Goal: Task Accomplishment & Management: Use online tool/utility

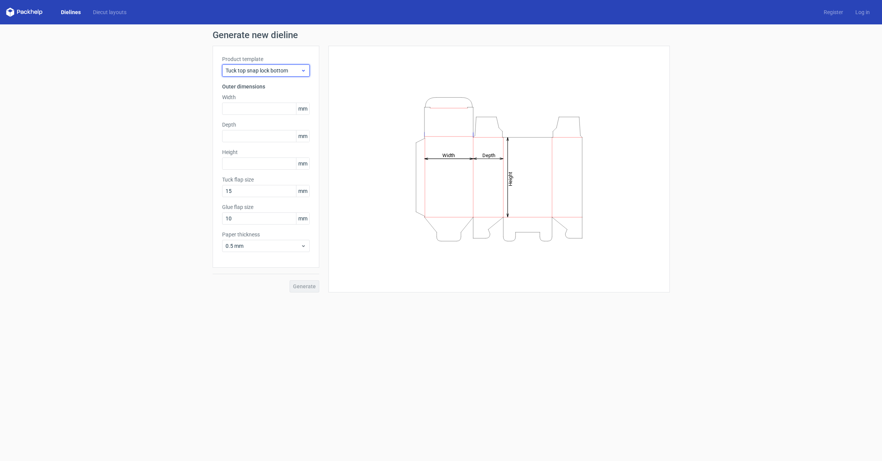
click at [302, 72] on icon at bounding box center [304, 70] width 6 height 6
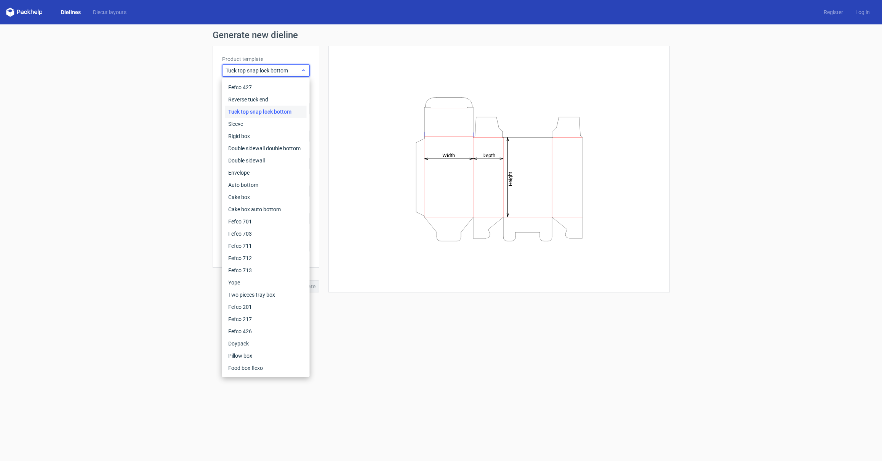
click at [302, 72] on icon at bounding box center [304, 70] width 6 height 6
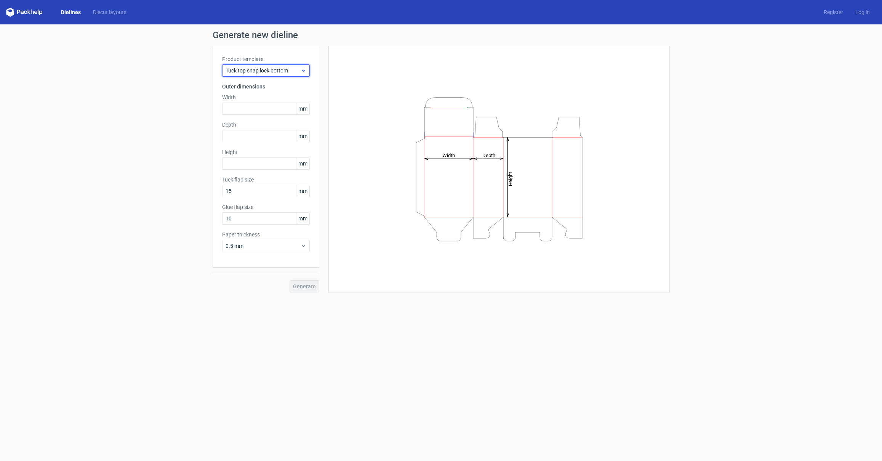
click at [305, 71] on icon at bounding box center [304, 70] width 6 height 6
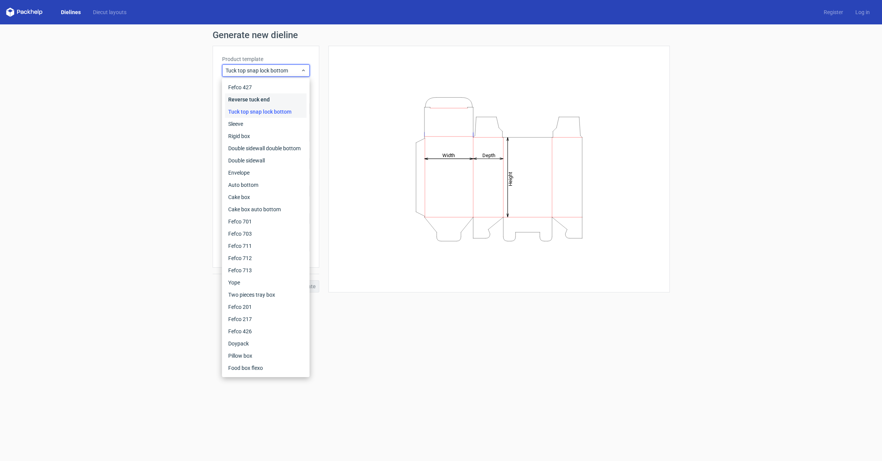
click at [263, 100] on div "Reverse tuck end" at bounding box center [266, 99] width 82 height 12
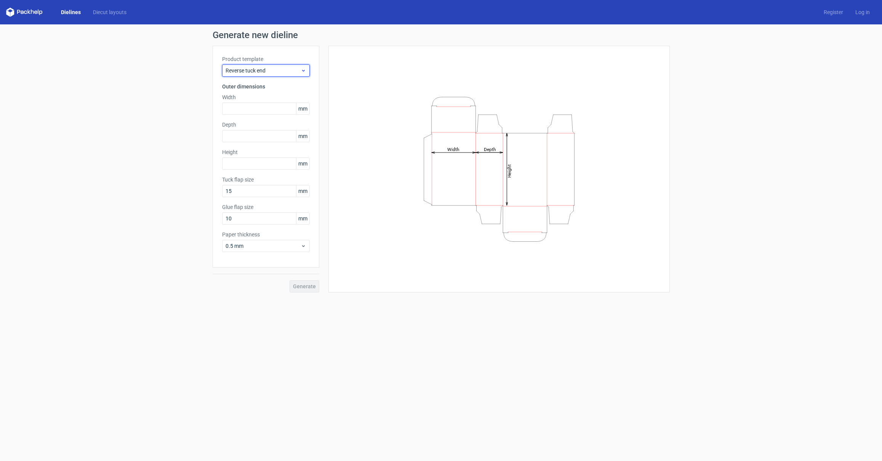
click at [302, 73] on icon at bounding box center [304, 70] width 6 height 6
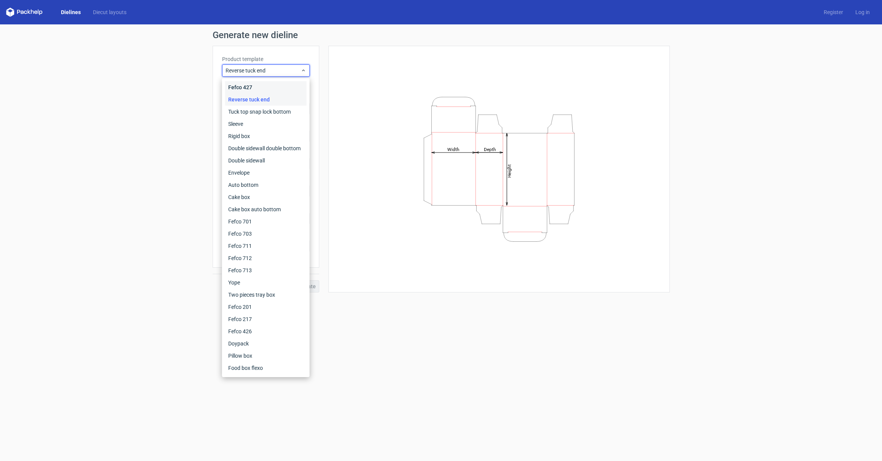
click at [267, 87] on div "Fefco 427" at bounding box center [266, 87] width 82 height 12
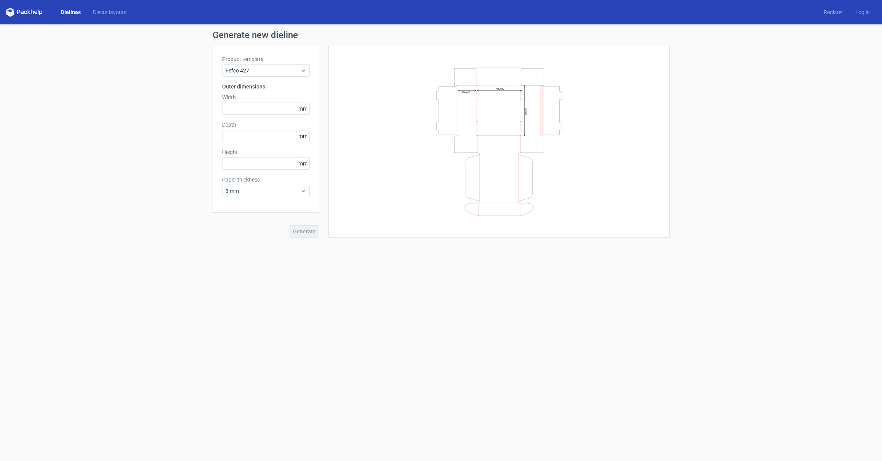
click at [304, 112] on span "mm" at bounding box center [302, 108] width 13 height 11
click at [304, 109] on span "mm" at bounding box center [302, 108] width 13 height 11
click at [274, 112] on input "text" at bounding box center [266, 109] width 88 height 12
click at [305, 191] on icon at bounding box center [304, 191] width 6 height 6
click at [312, 176] on div "Product template Fefco 427 Outer dimensions Width mm Depth mm Height mm Paper t…" at bounding box center [266, 129] width 107 height 167
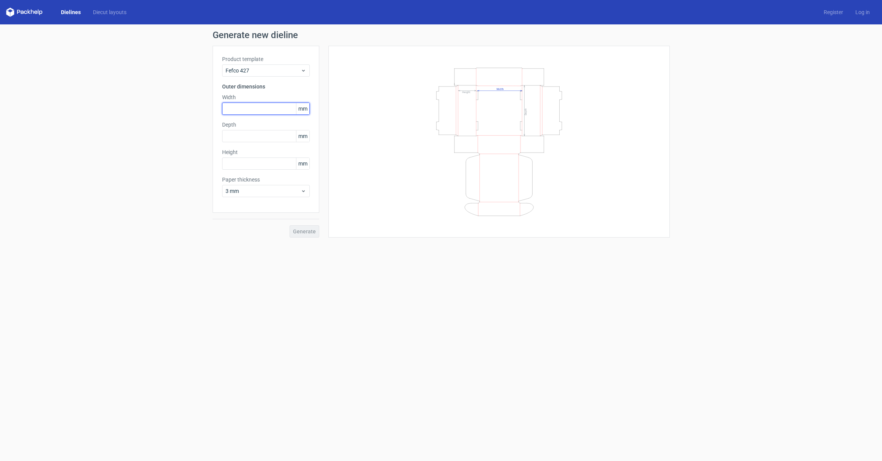
click at [276, 107] on input "text" at bounding box center [266, 109] width 88 height 12
